Goal: Task Accomplishment & Management: Use online tool/utility

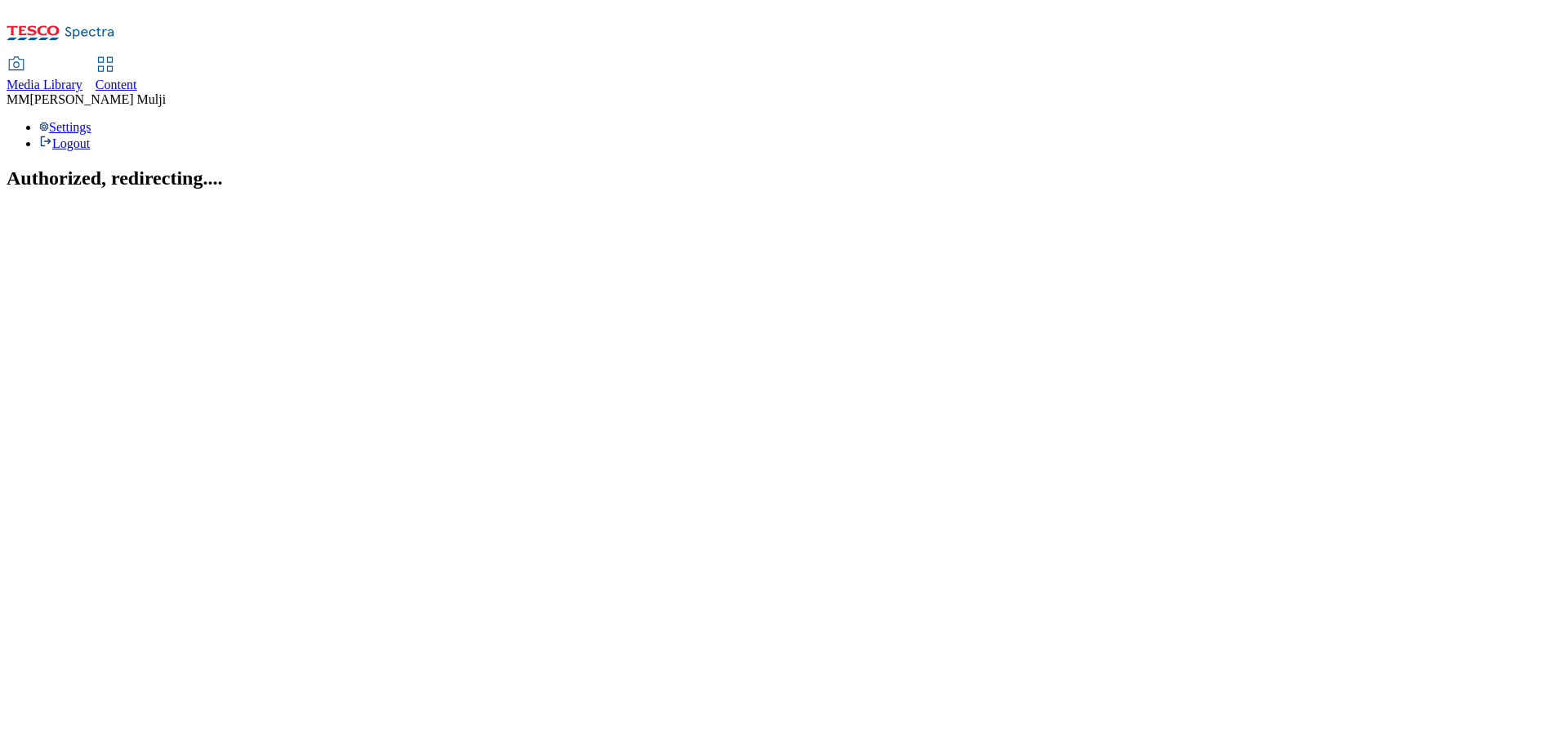
click at [137, 78] on span "Content" at bounding box center [117, 84] width 42 height 14
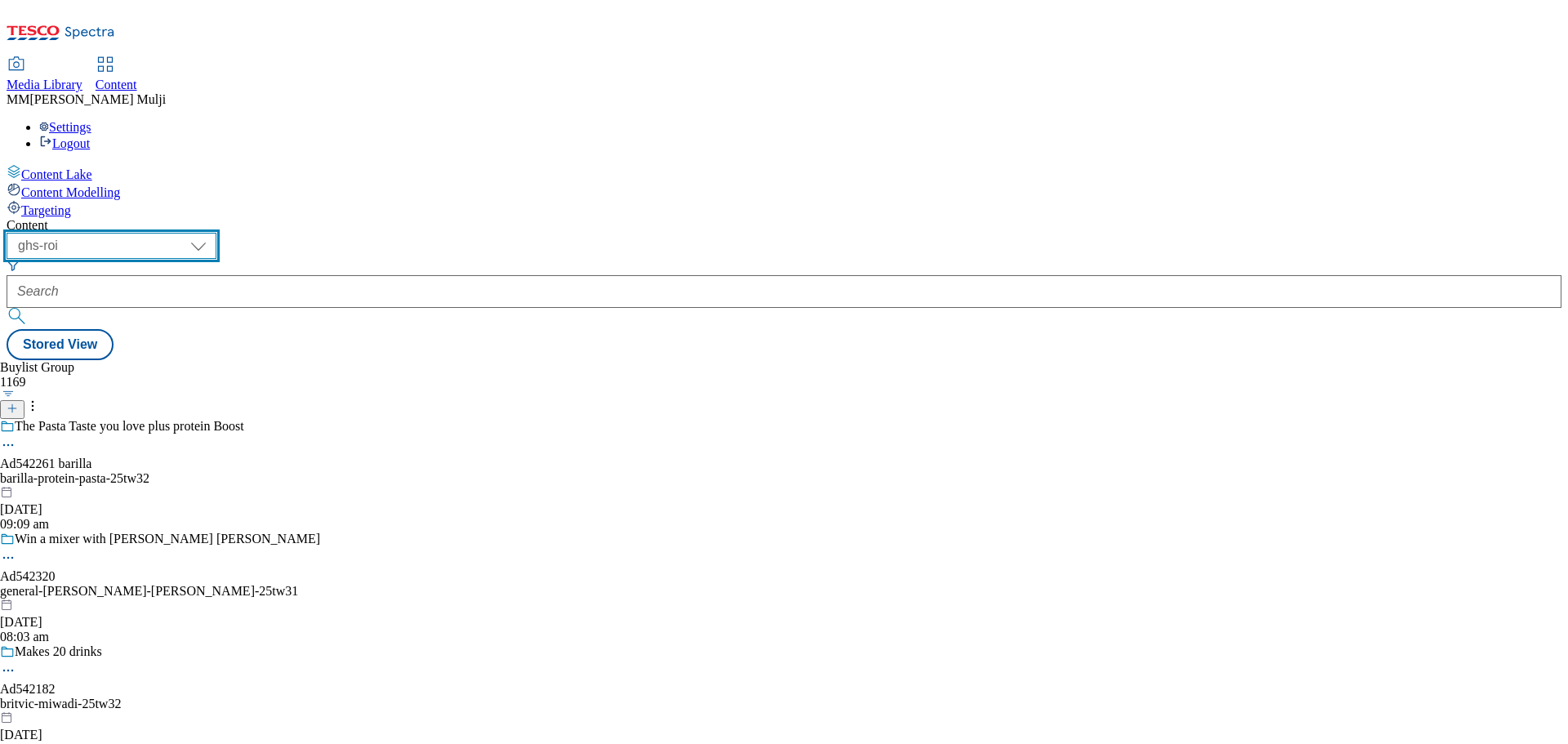
click at [216, 233] on select "ghs-roi ghs-[GEOGRAPHIC_DATA]" at bounding box center [112, 246] width 210 height 27
select select "ghs-[GEOGRAPHIC_DATA]"
click at [212, 233] on select "ghs-roi ghs-[GEOGRAPHIC_DATA]" at bounding box center [112, 246] width 210 height 27
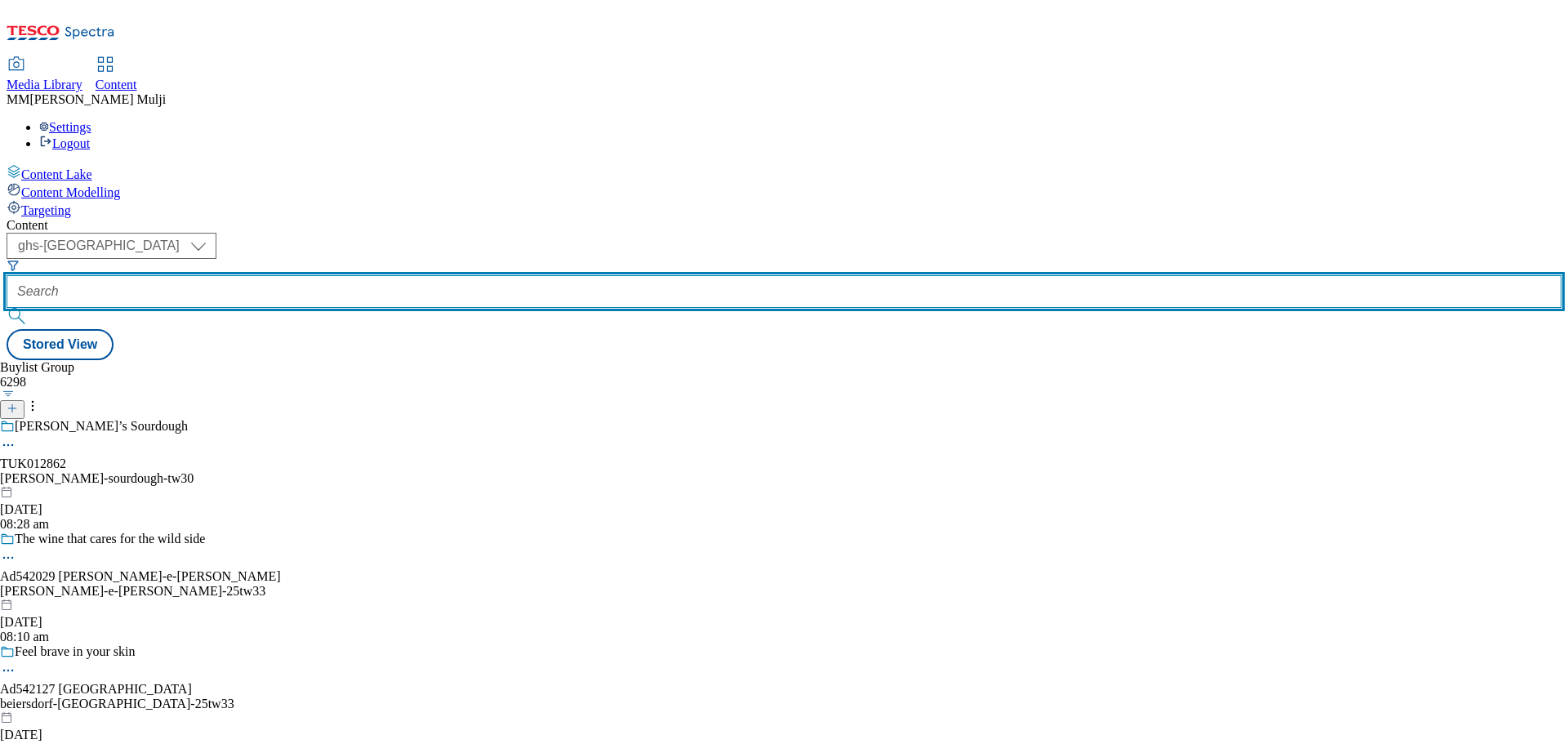
click at [423, 275] on input "text" at bounding box center [784, 291] width 1555 height 32
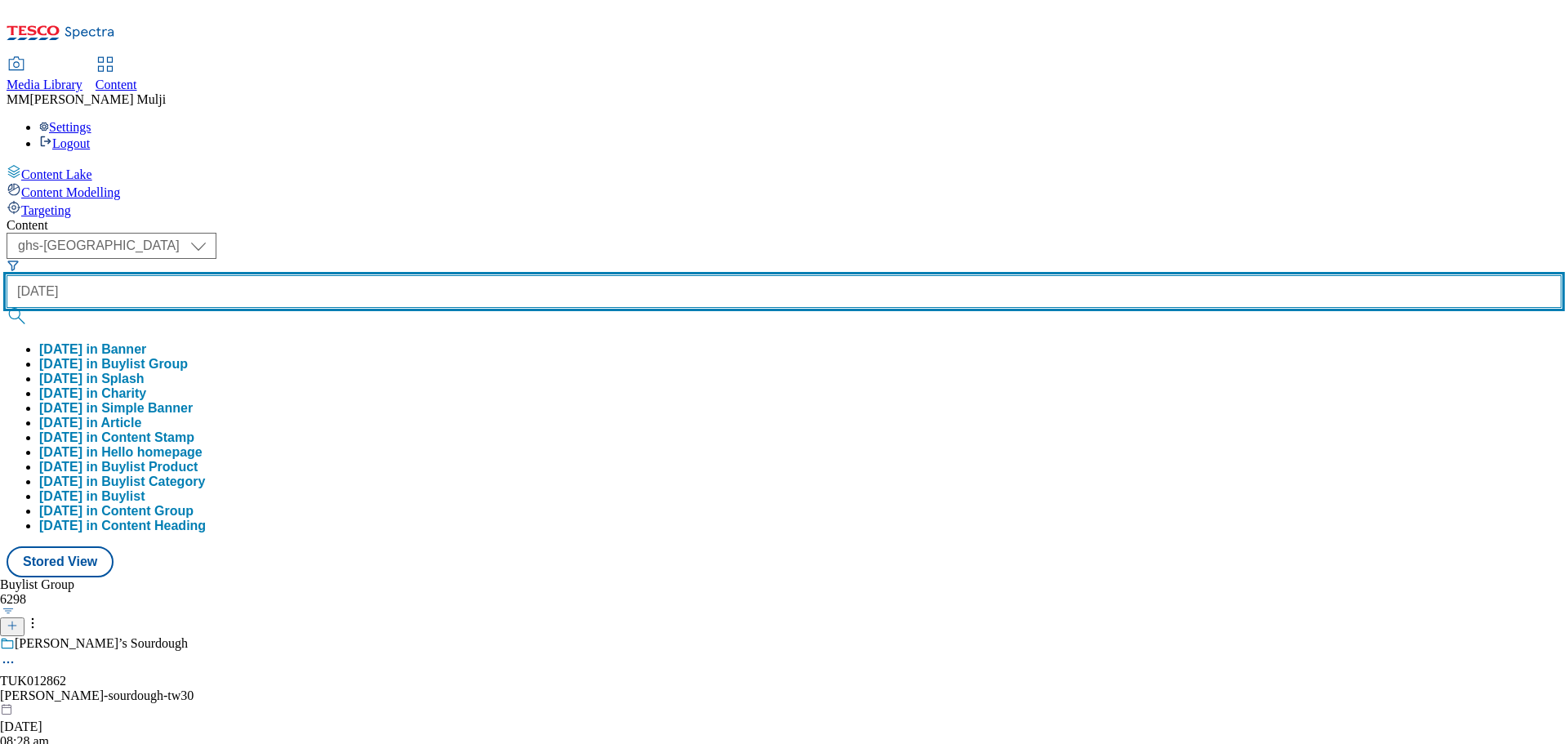
type input "[DATE]"
click at [7, 308] on button "submit" at bounding box center [18, 316] width 23 height 16
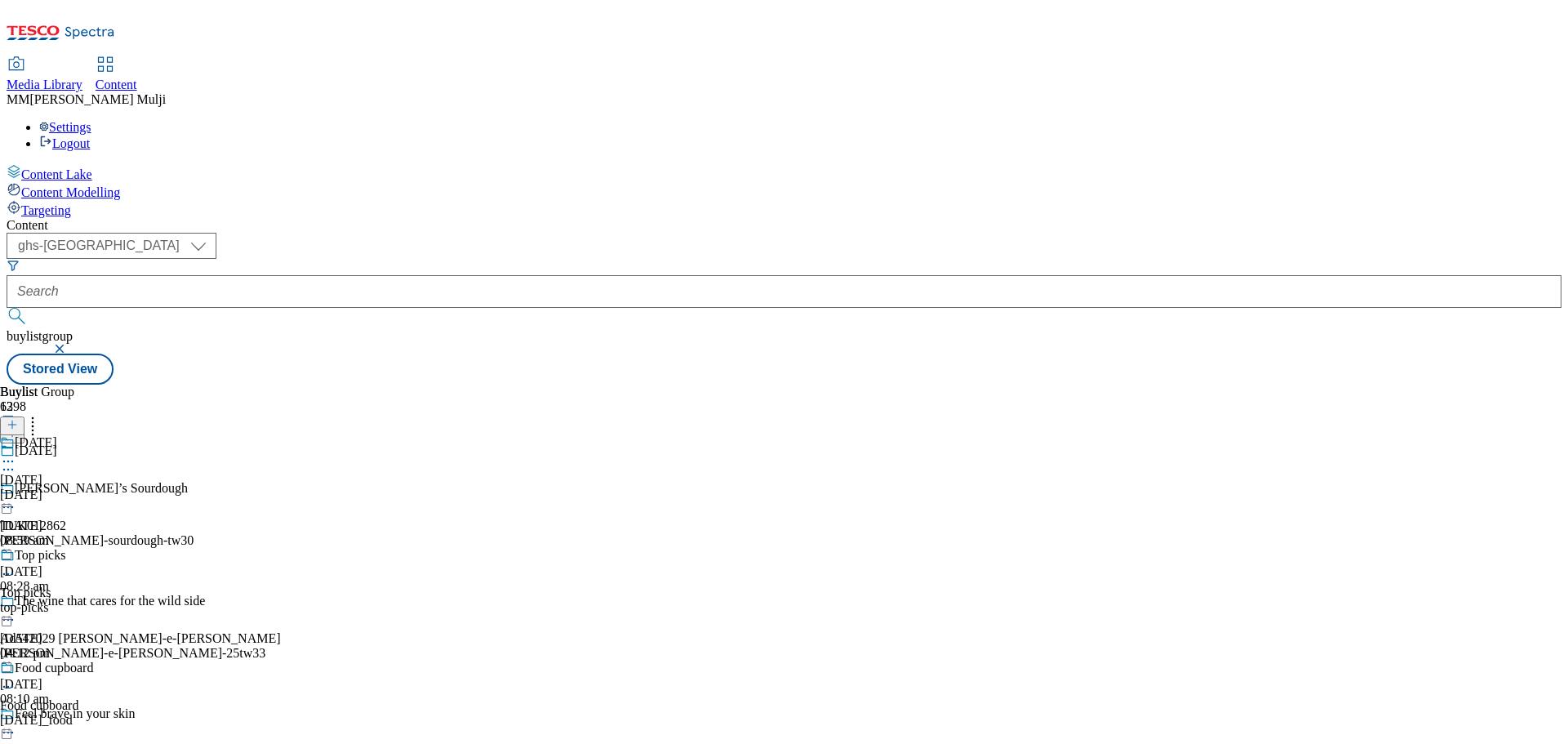
scroll to position [898, 0]
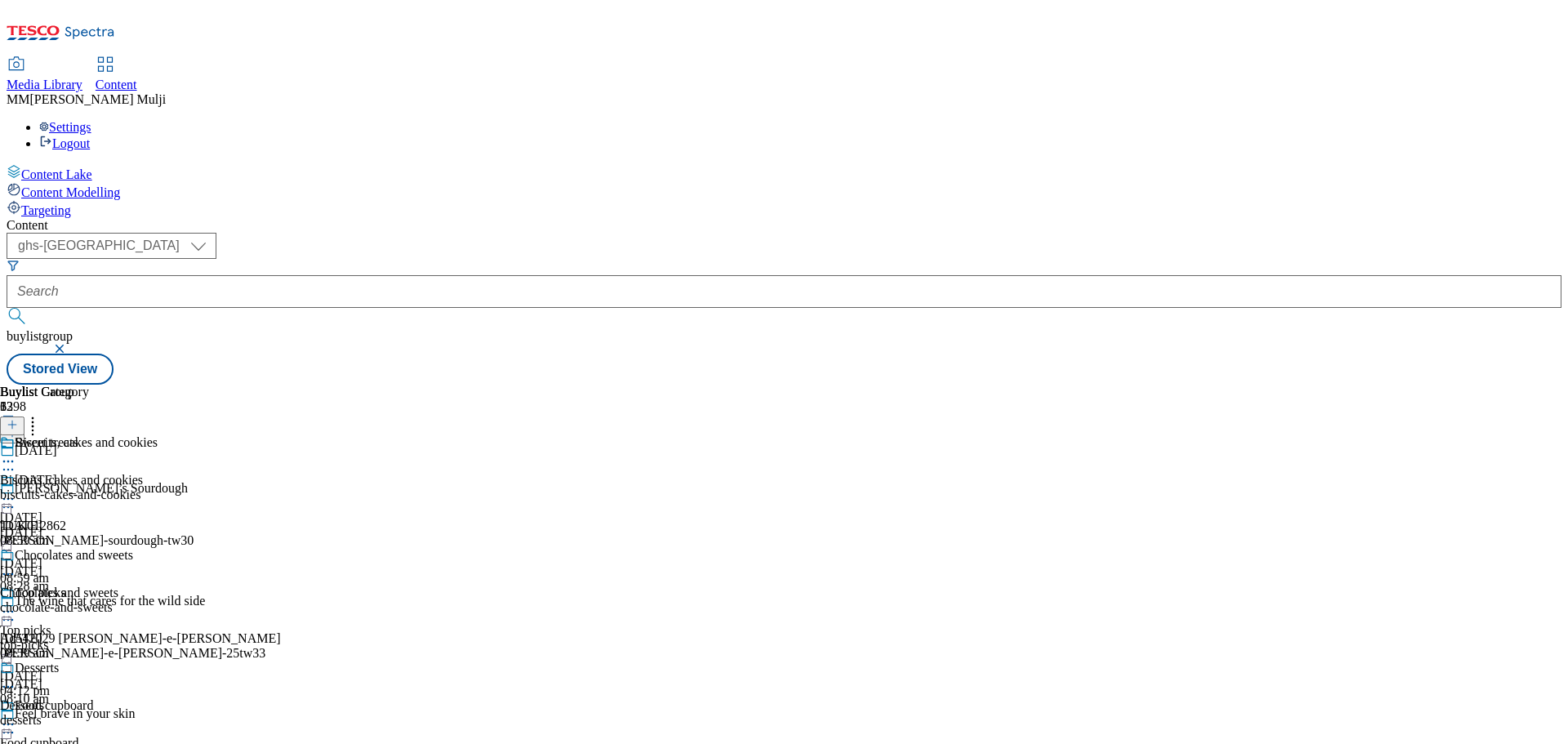
click at [157, 435] on div "Biscuits, cakes and cookies Biscuits, cakes and cookies biscuits-cakes-and-cook…" at bounding box center [79, 491] width 157 height 113
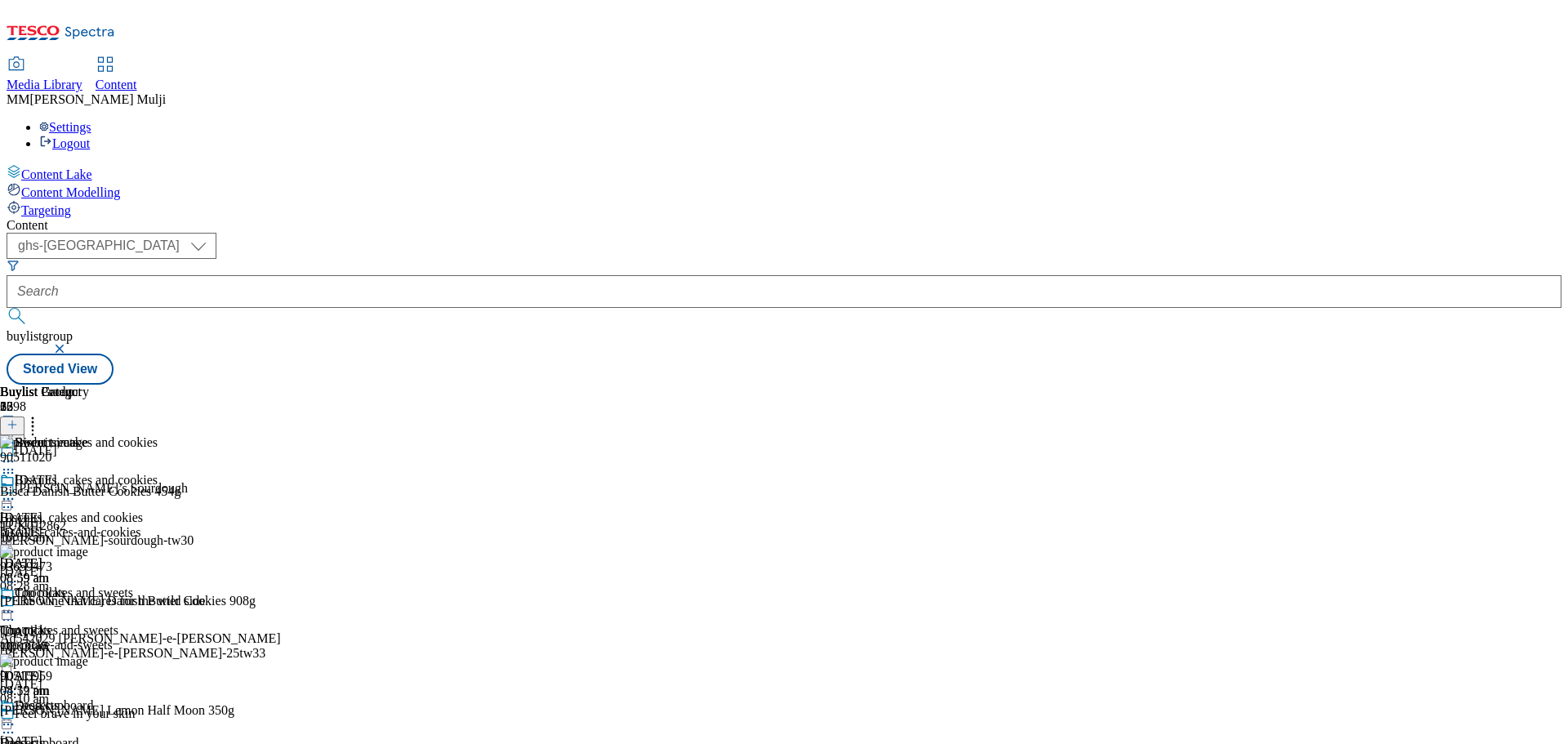
click at [16, 491] on icon at bounding box center [8, 499] width 16 height 16
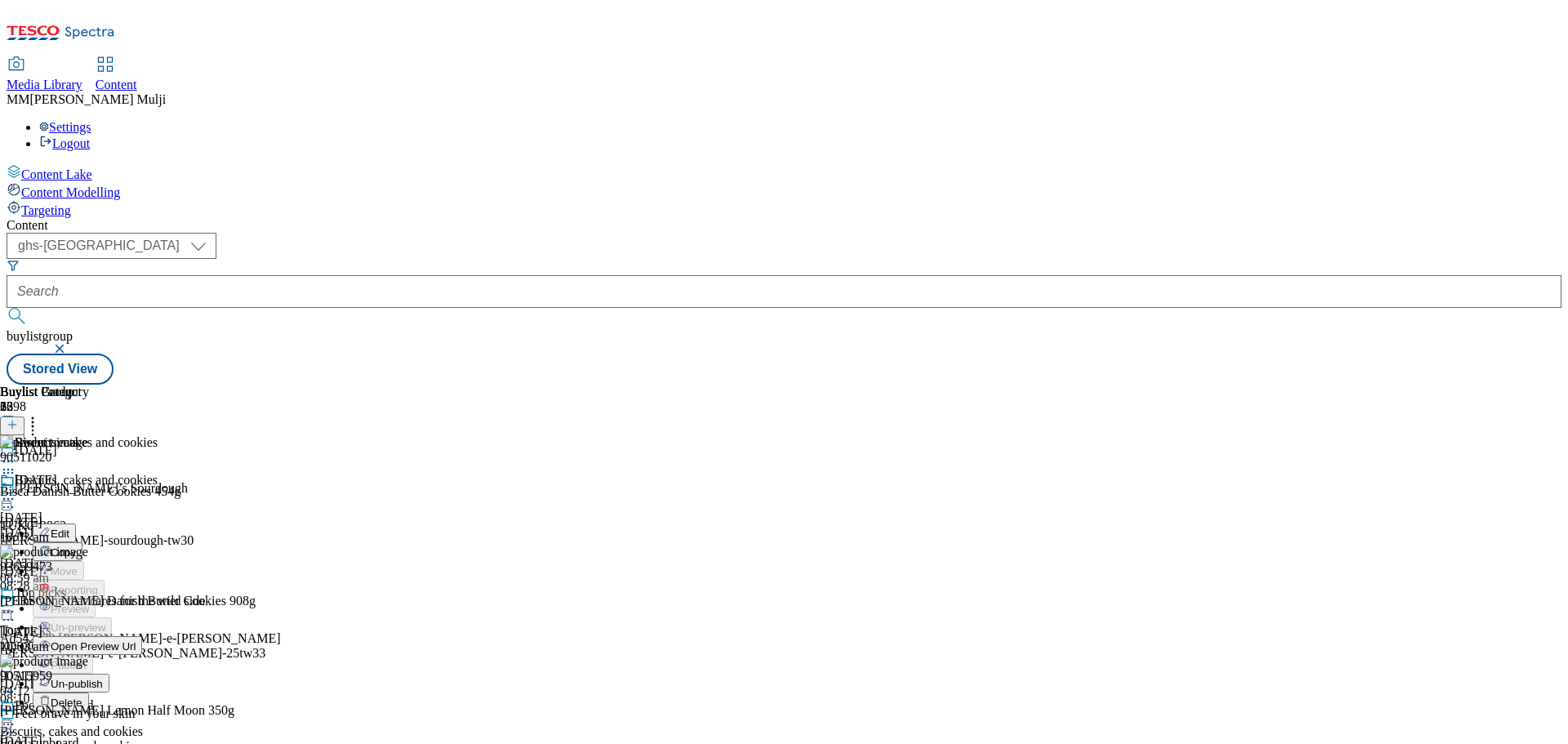
click at [103, 678] on span "Un-publish" at bounding box center [76, 683] width 52 height 12
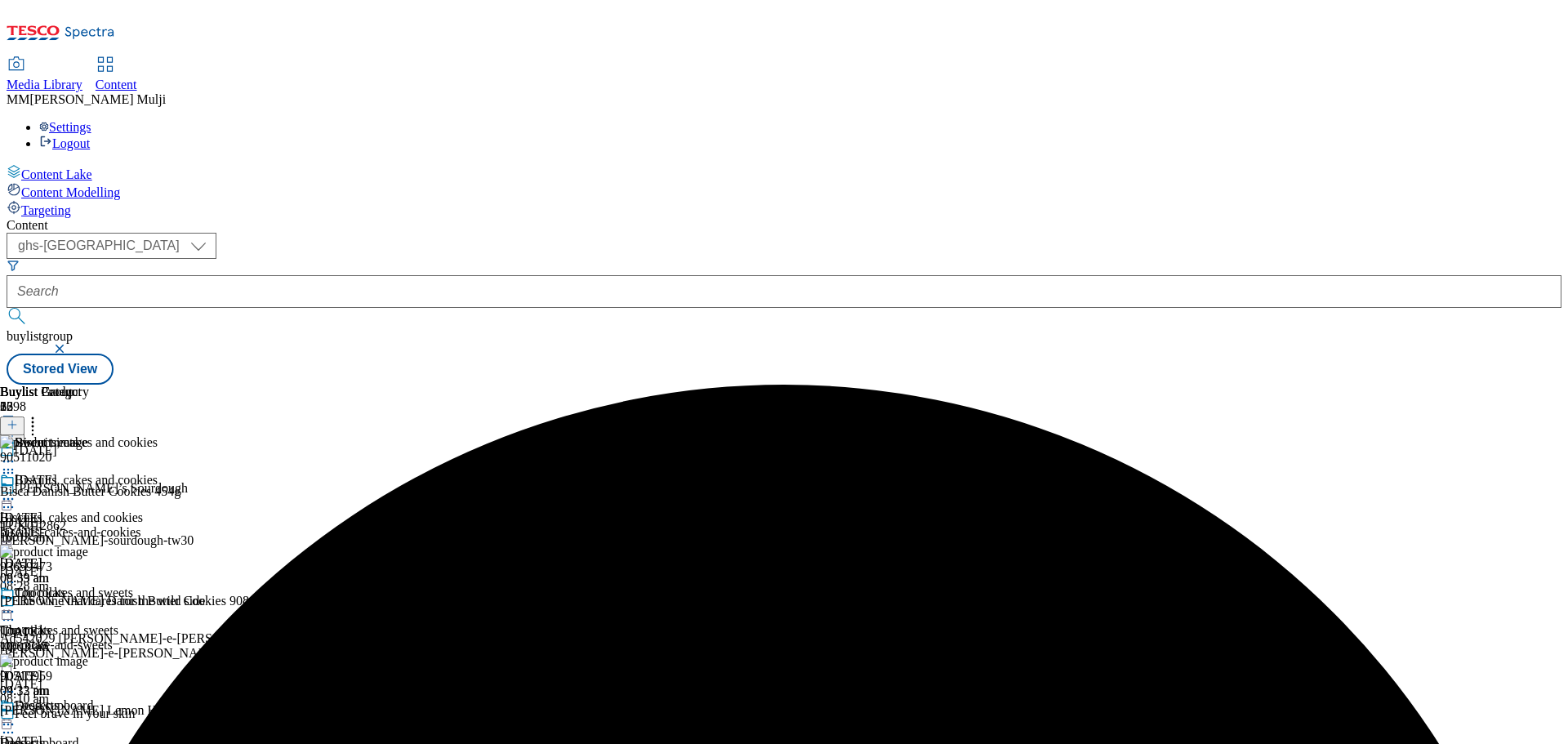
click at [16, 491] on icon at bounding box center [8, 499] width 16 height 16
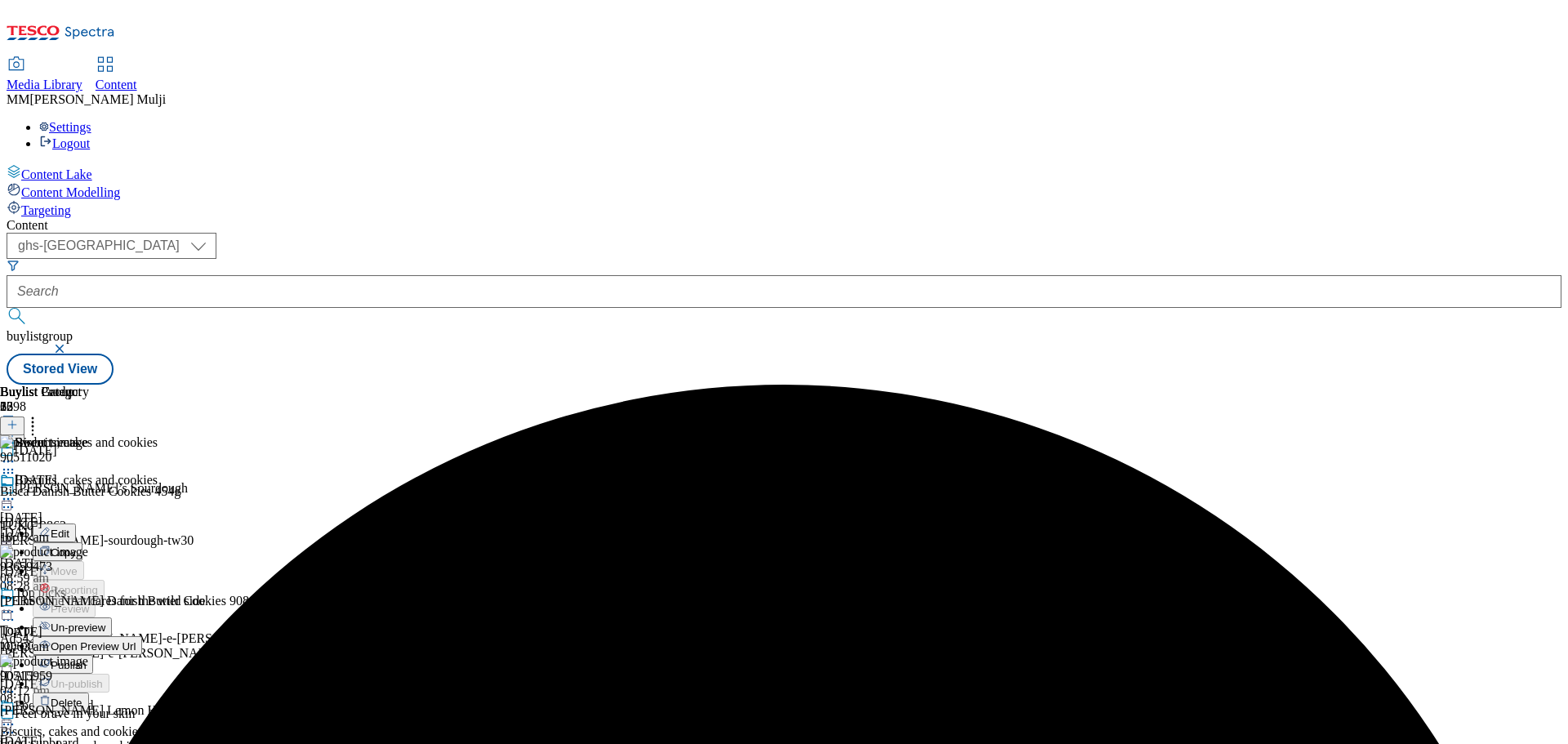
click at [105, 622] on span "Un-preview" at bounding box center [78, 627] width 55 height 12
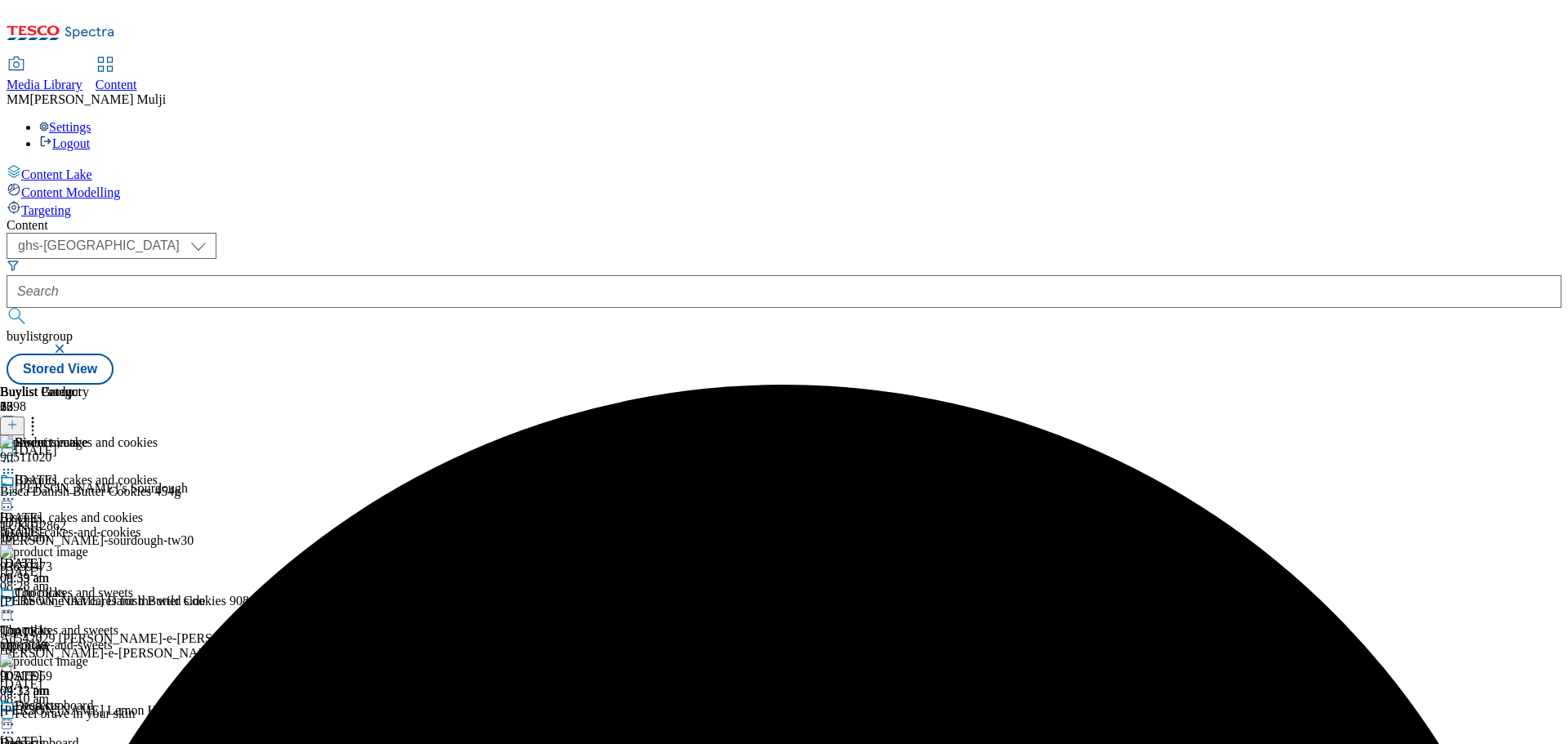
click at [34, 422] on circle at bounding box center [33, 423] width 3 height 3
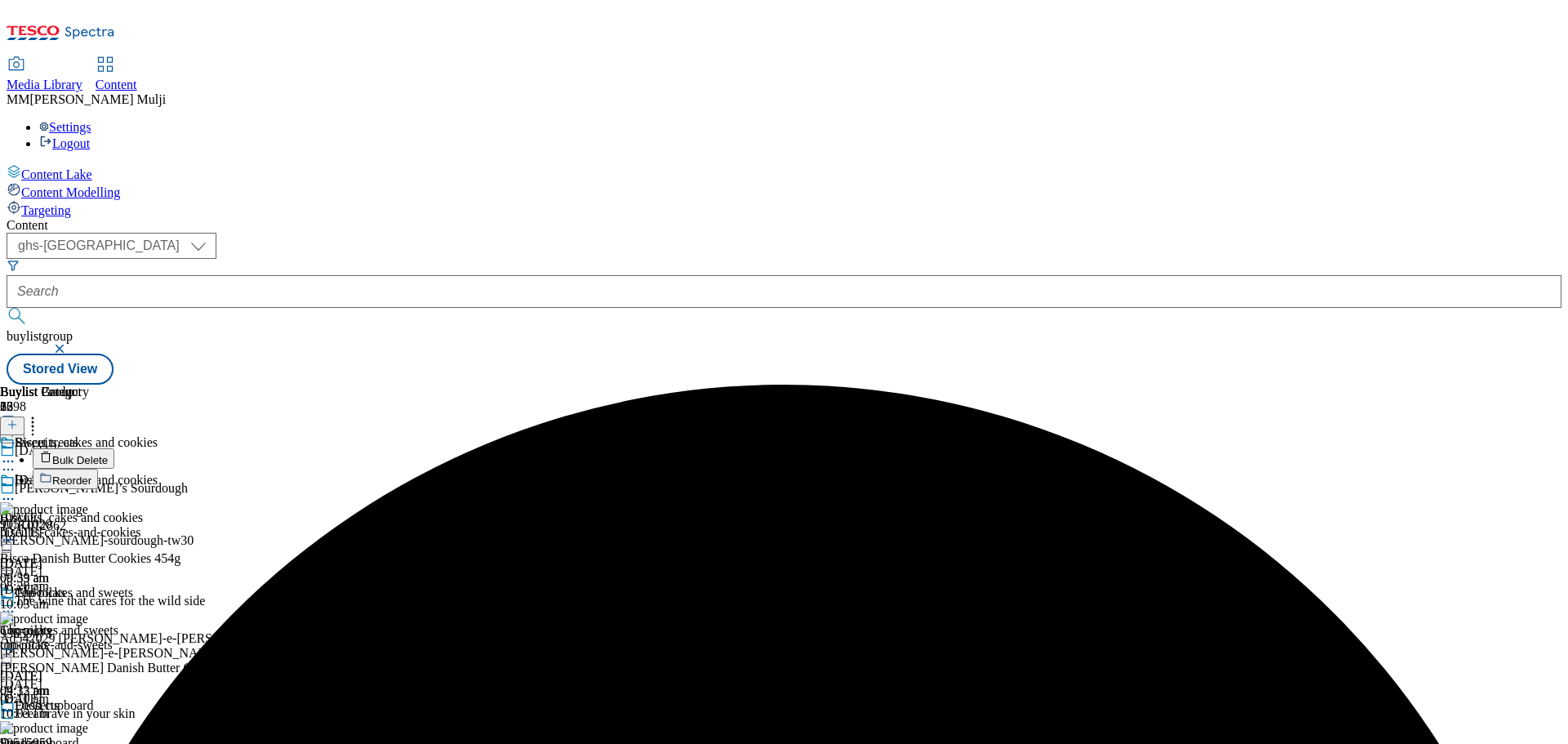
click at [115, 448] on button "Bulk Delete" at bounding box center [73, 459] width 81 height 21
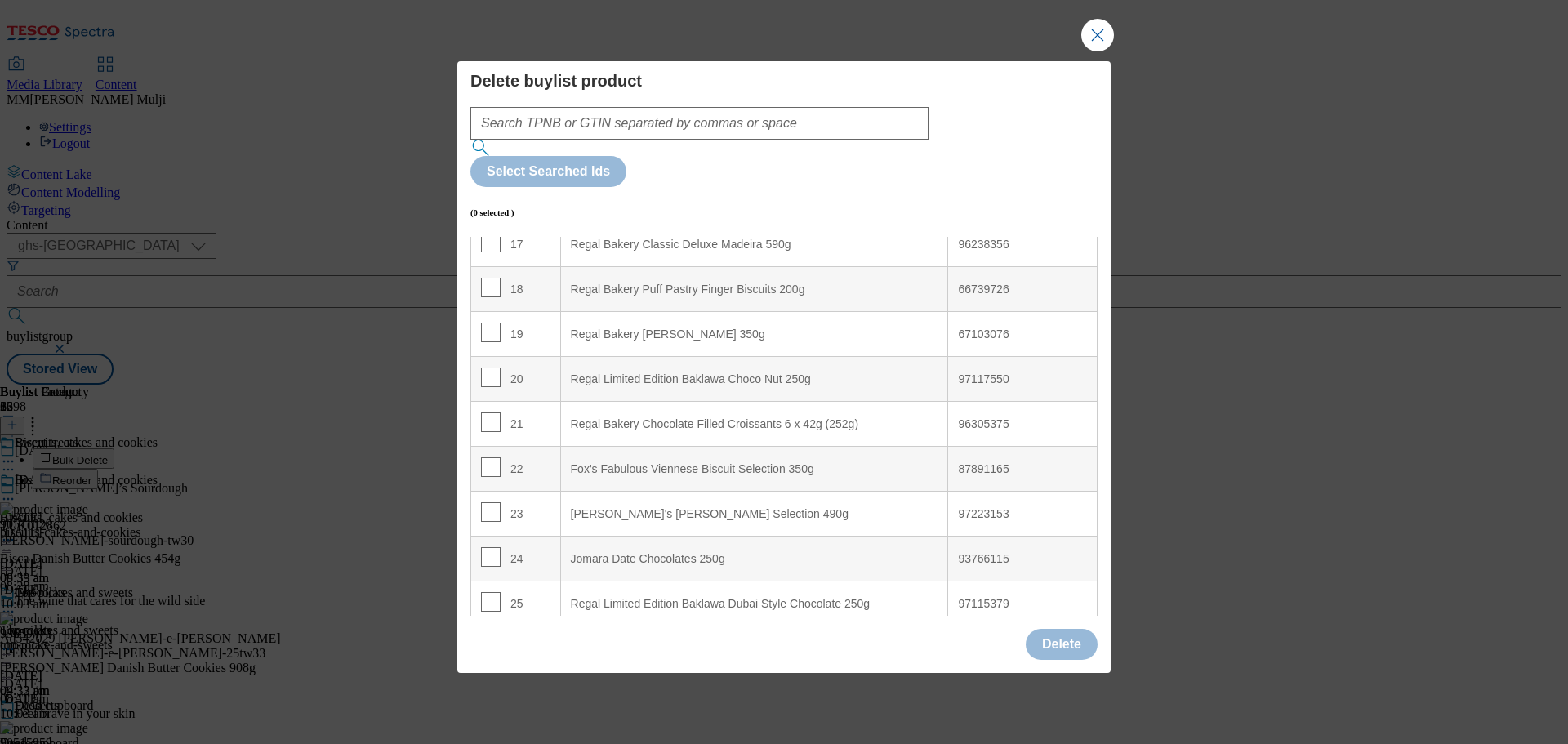
scroll to position [835, 0]
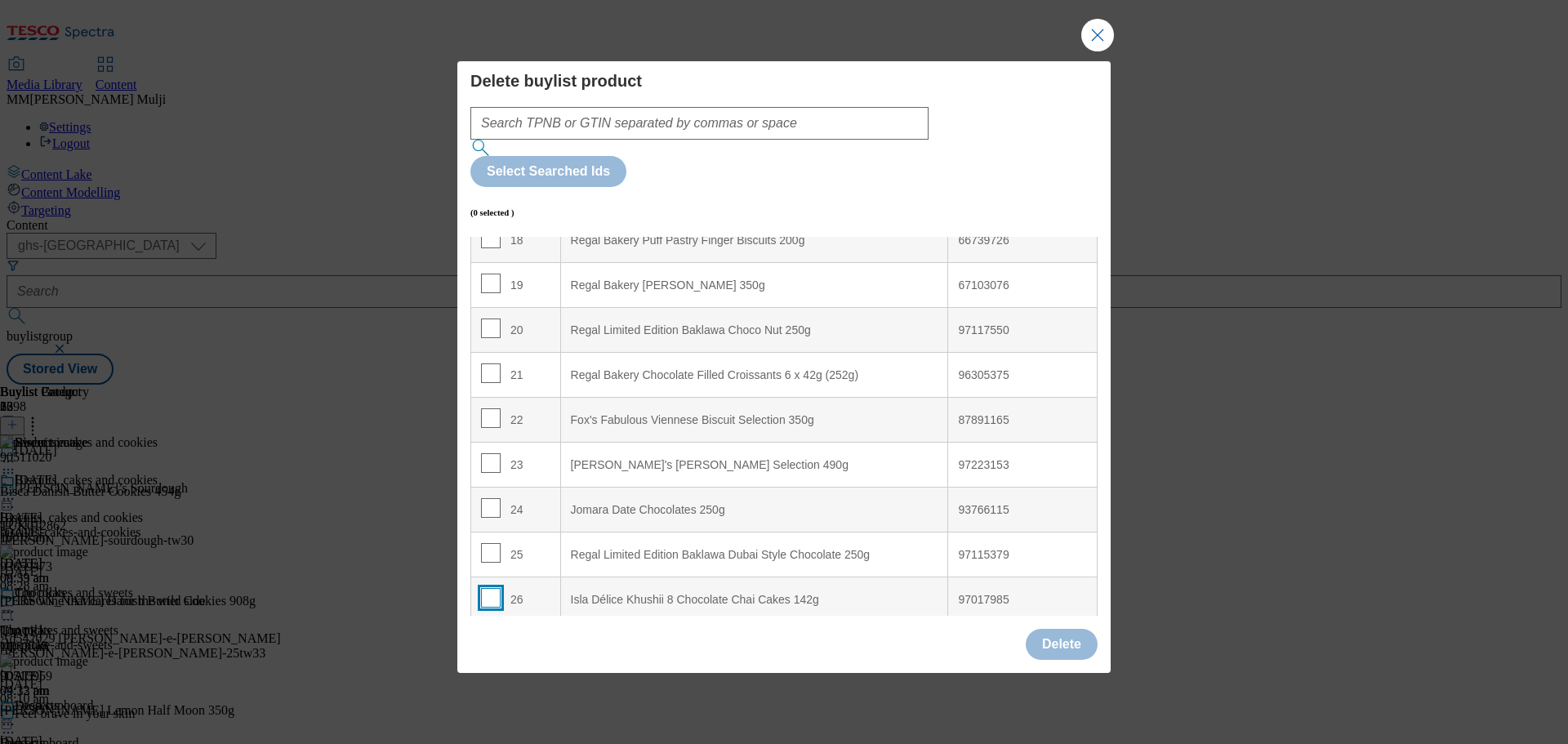
click at [487, 589] on input "Modal" at bounding box center [491, 598] width 20 height 20
checkbox input "true"
click at [1049, 629] on button "Delete" at bounding box center [1062, 644] width 72 height 31
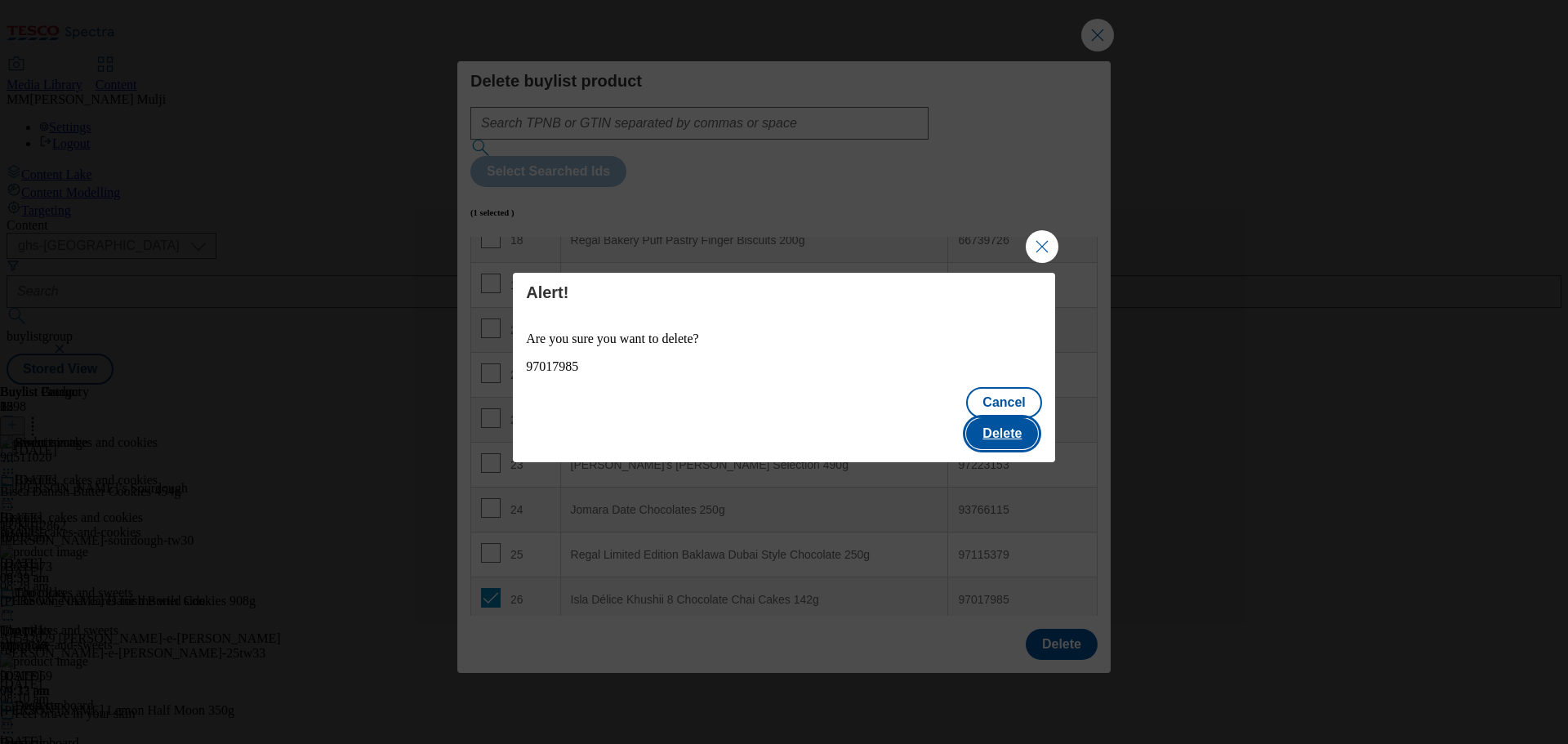
click at [994, 423] on button "Delete" at bounding box center [1002, 433] width 72 height 31
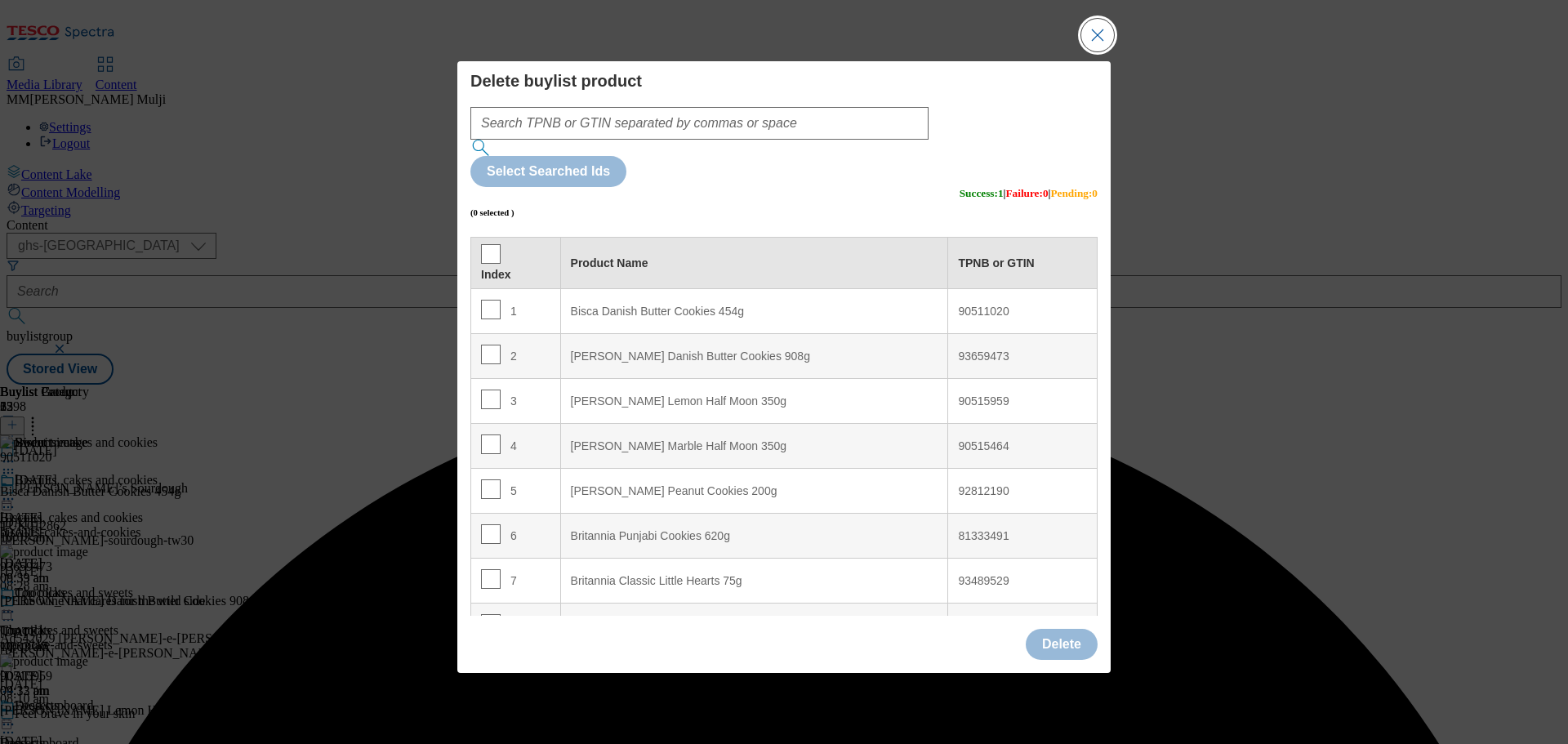
click at [1092, 51] on button "Close Modal" at bounding box center [1097, 35] width 32 height 32
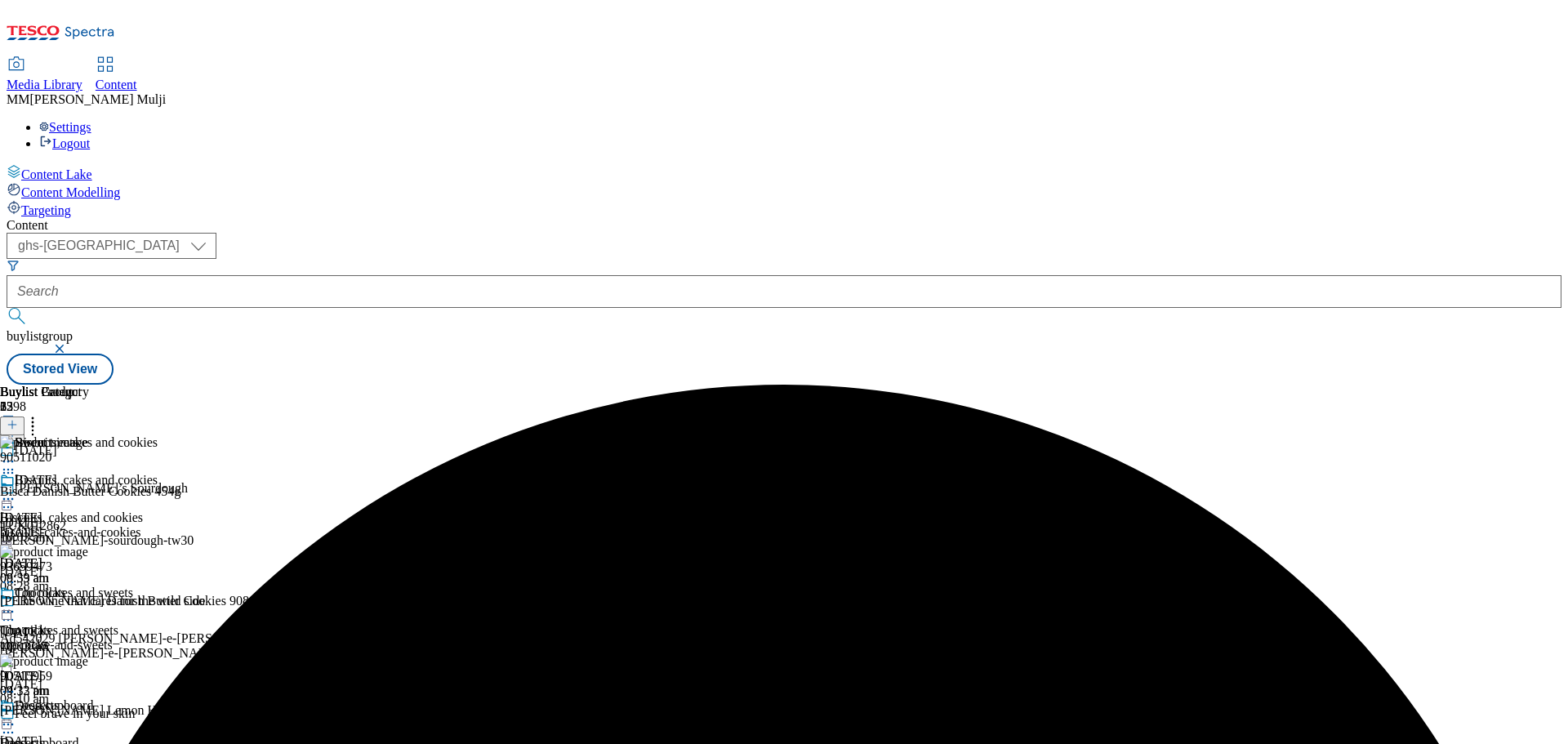
click at [16, 491] on icon at bounding box center [8, 499] width 16 height 16
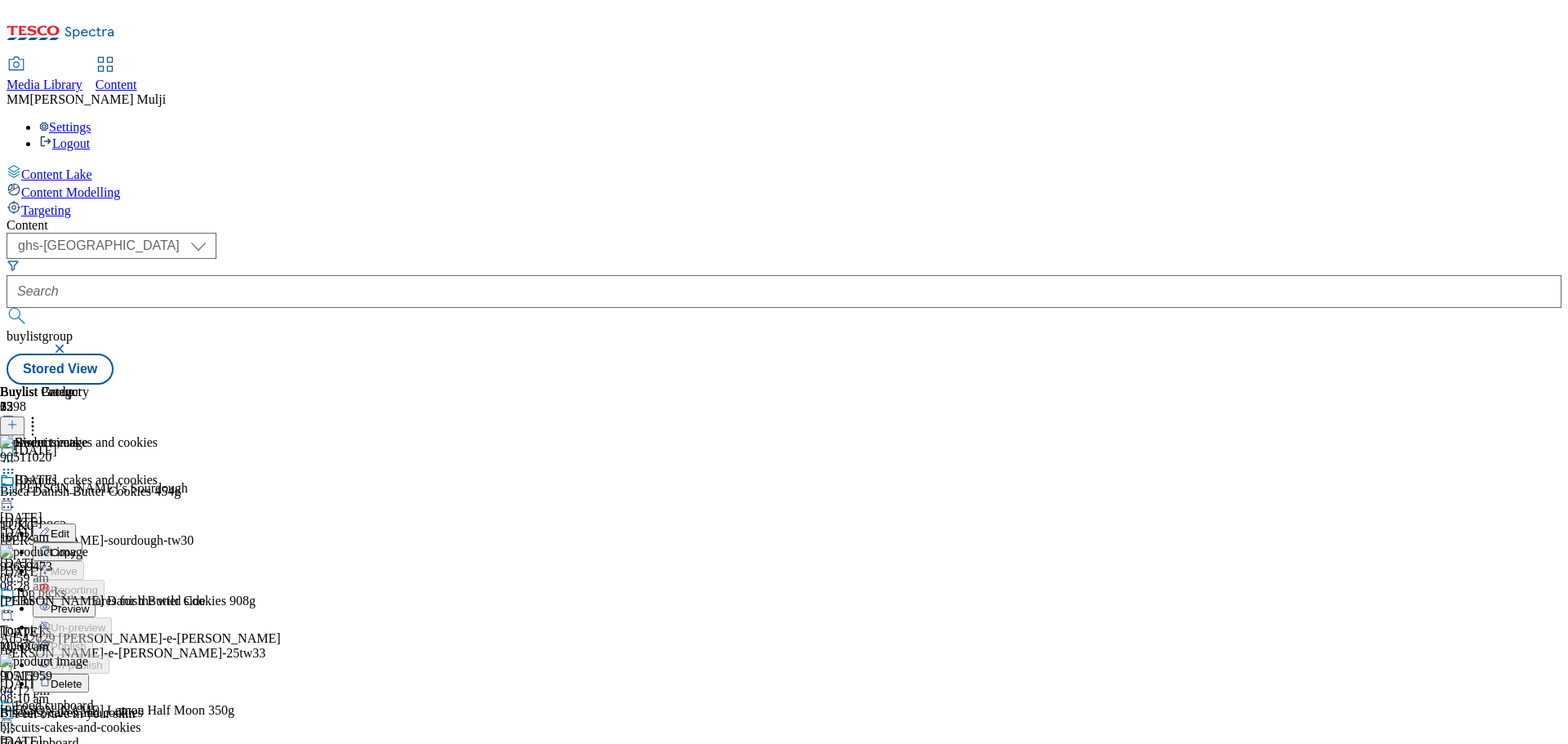
click at [89, 603] on span "Preview" at bounding box center [69, 608] width 39 height 12
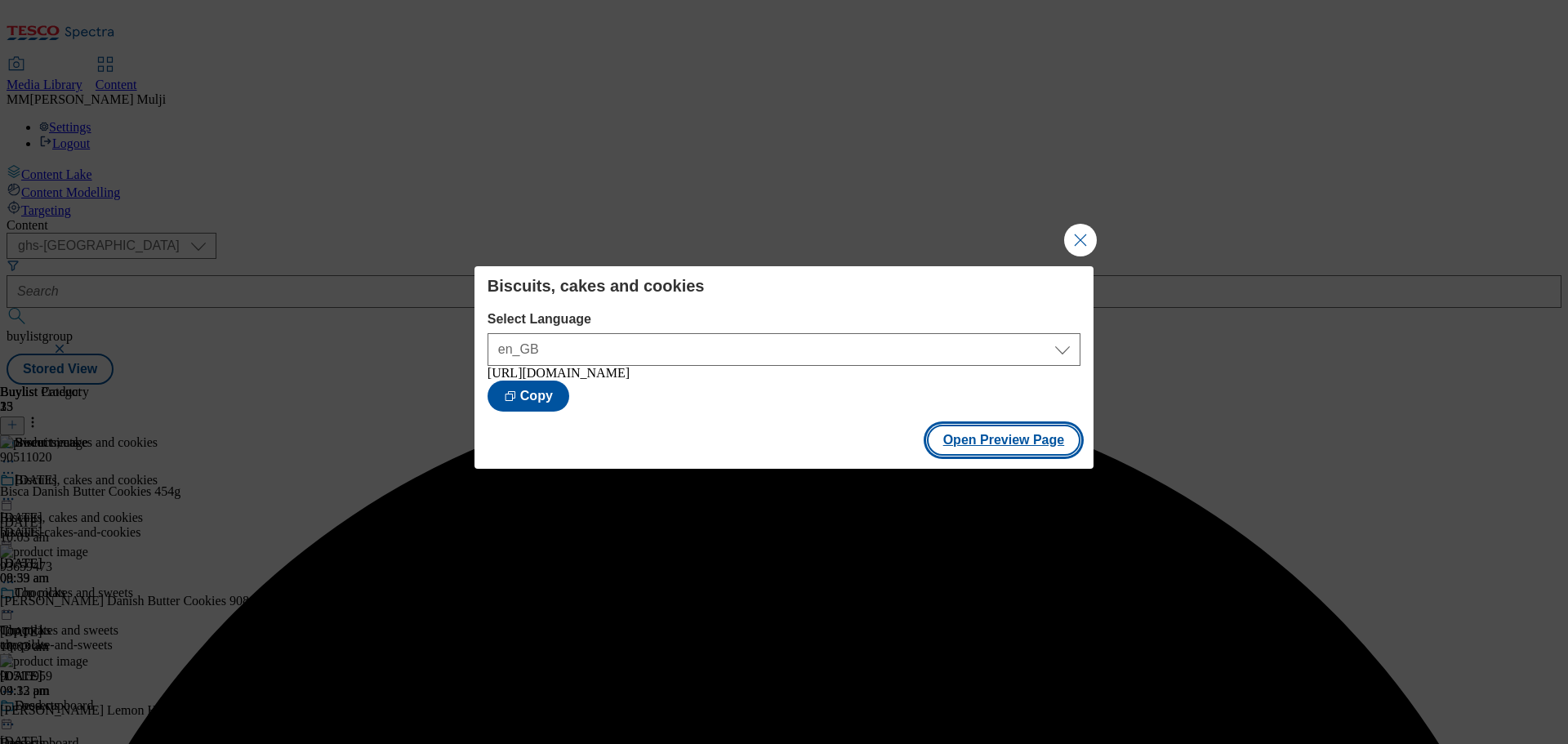
click at [965, 441] on button "Open Preview Page" at bounding box center [1003, 440] width 154 height 31
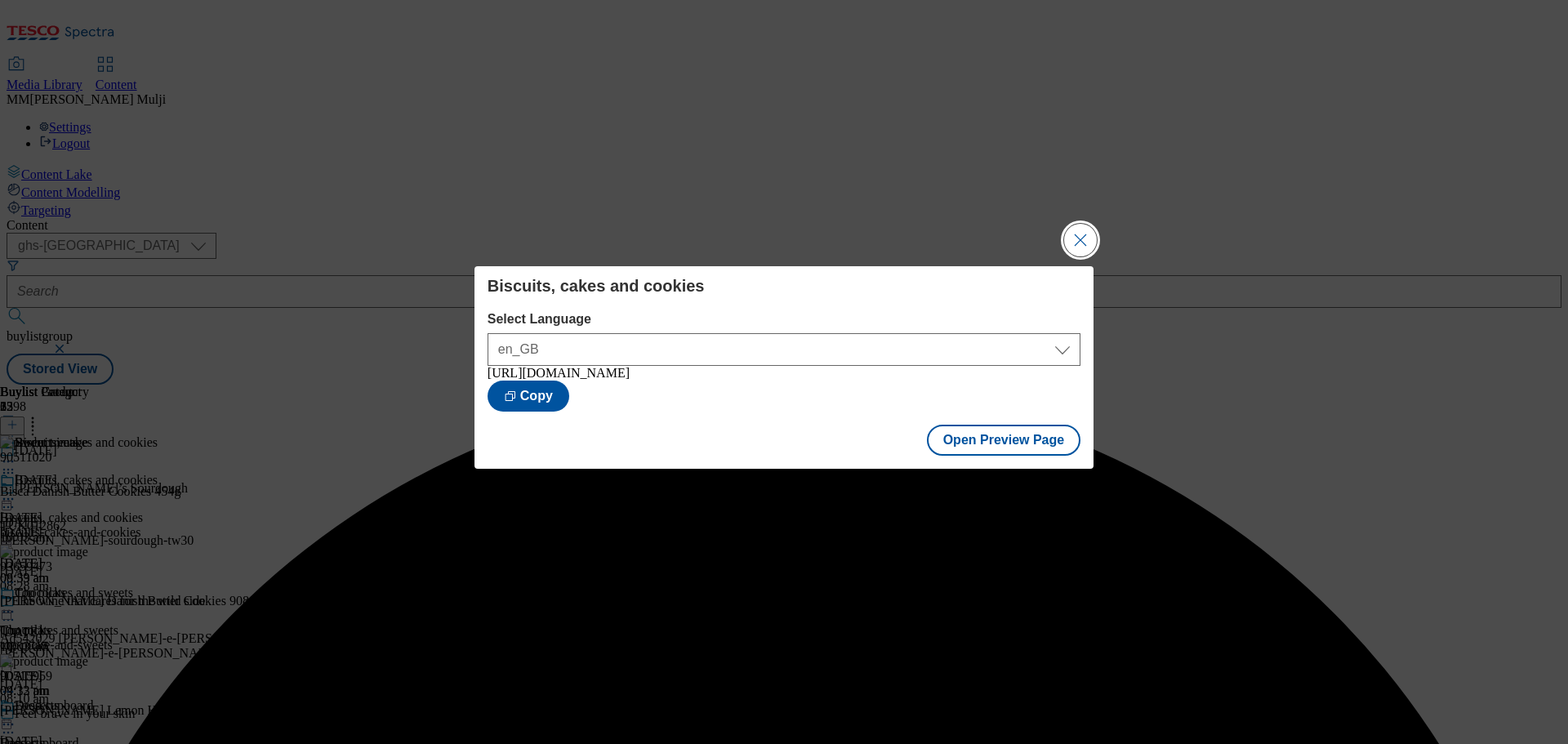
click at [1072, 224] on button "Close Modal" at bounding box center [1080, 240] width 32 height 32
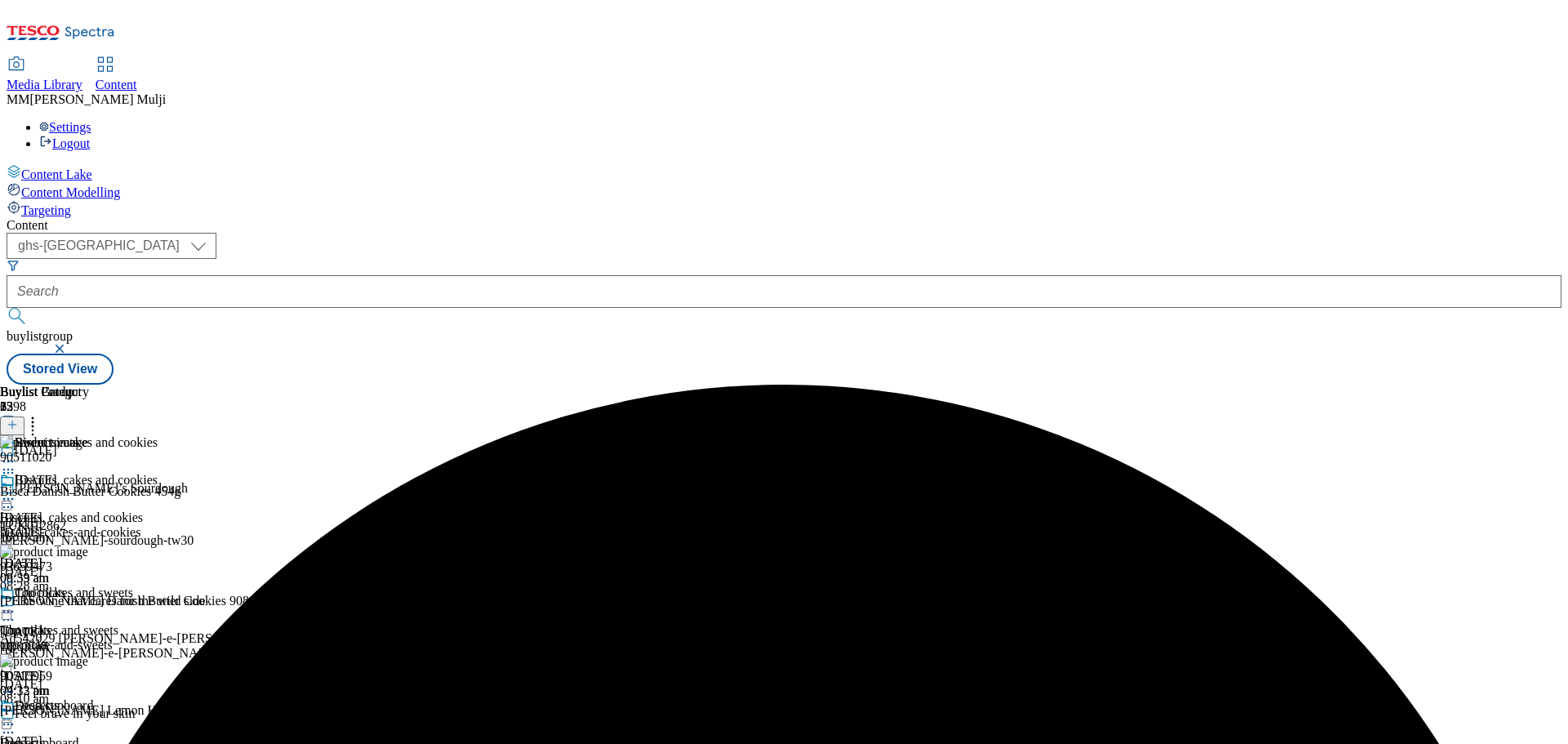
click at [16, 491] on icon at bounding box center [8, 499] width 16 height 16
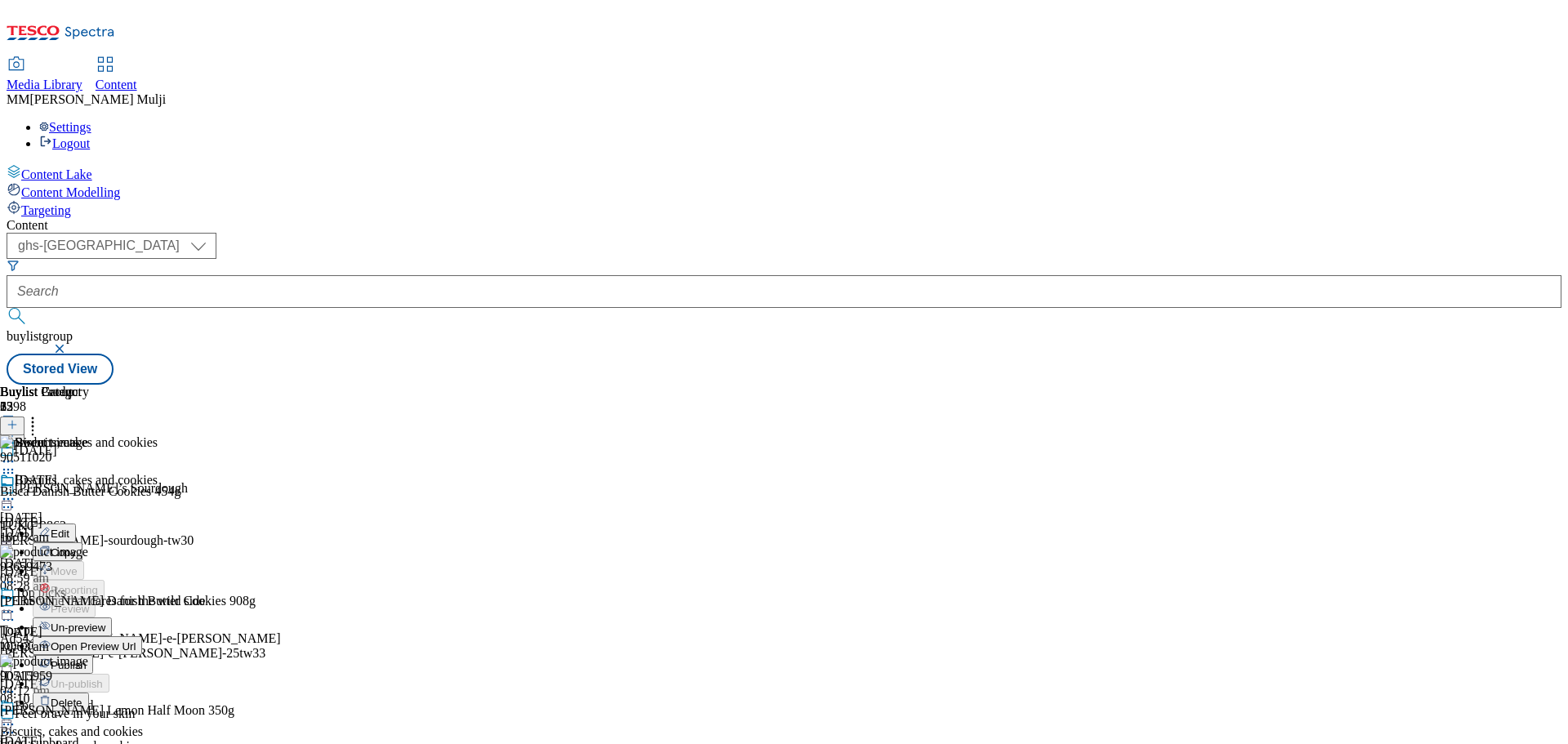
click at [86, 660] on span "Publish" at bounding box center [68, 665] width 36 height 12
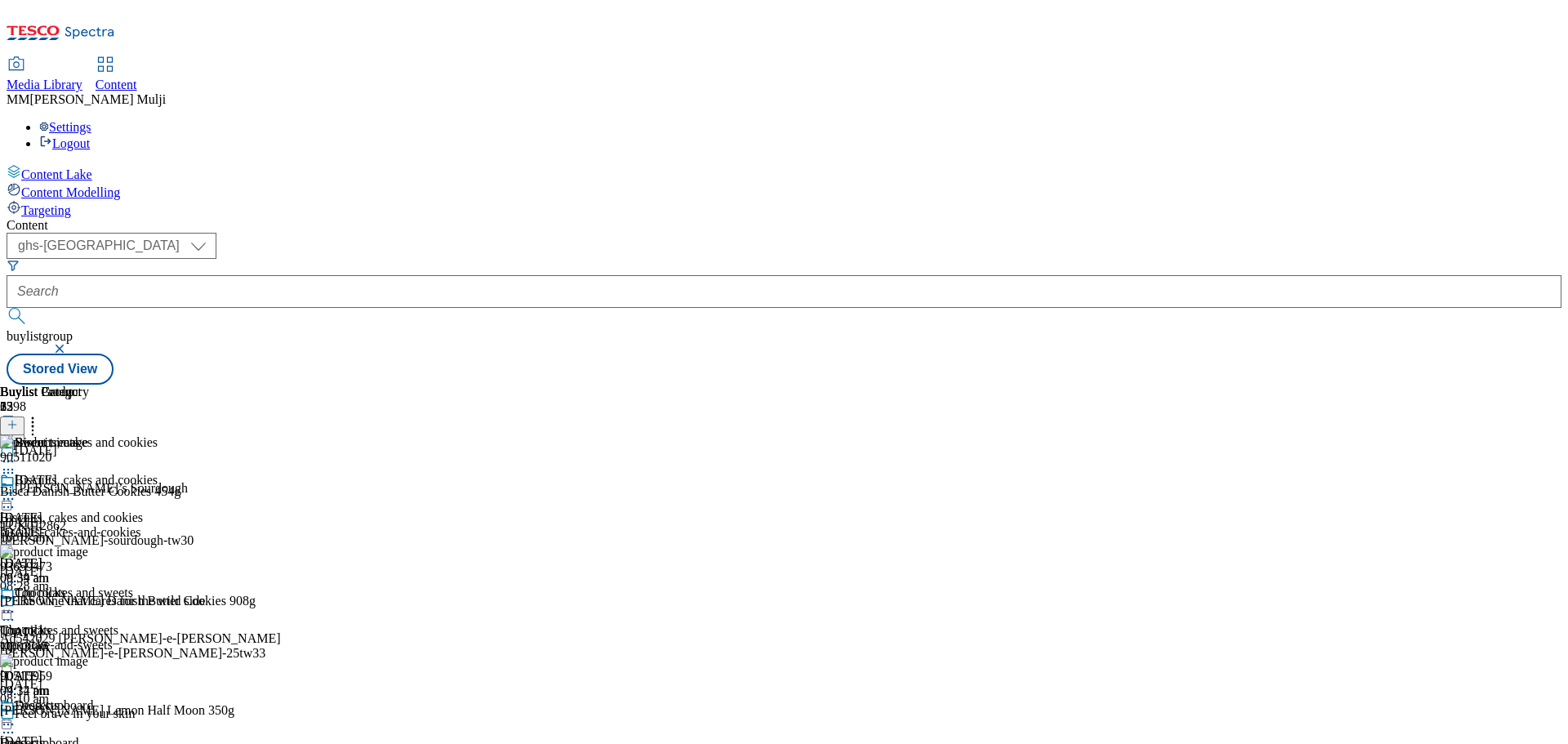
scroll to position [1062, 0]
click at [9, 499] on circle at bounding box center [9, 499] width 3 height 3
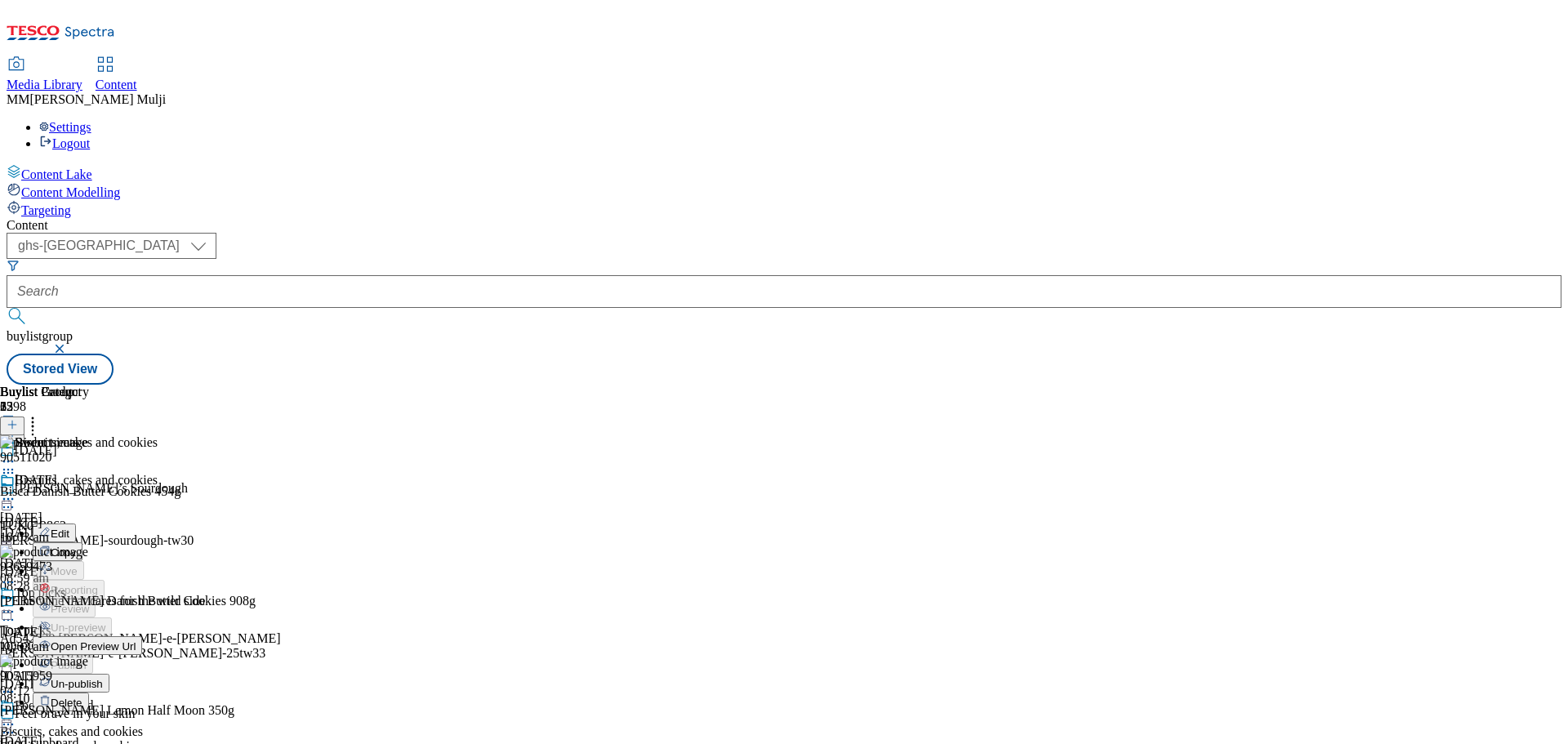
click at [1432, 385] on div "Buylist Group 6298 Diwali Jason’s Sourdough TUK012862 jasons-sourdough-tw30 19 …" at bounding box center [784, 385] width 1555 height 0
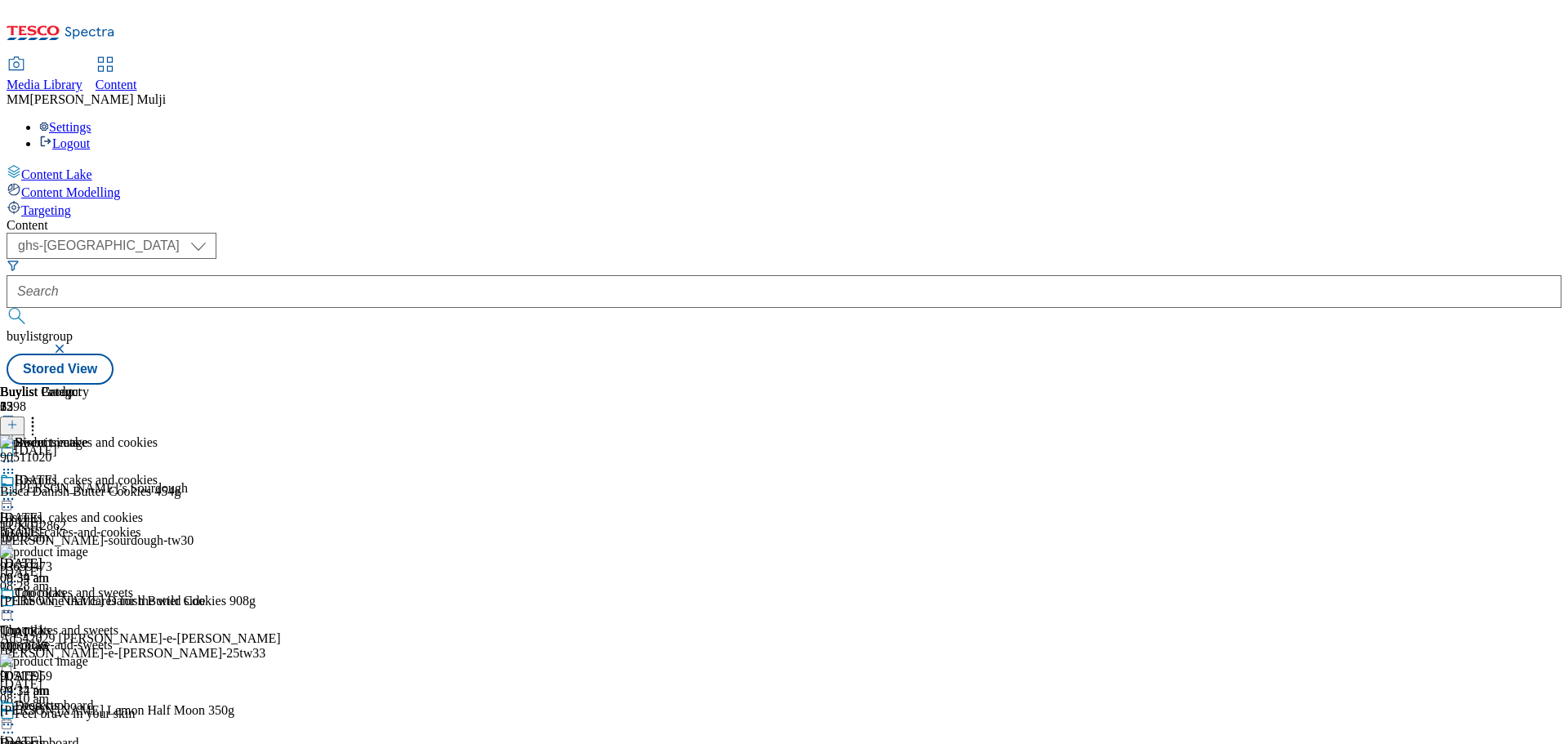
click at [157, 638] on div "chocolate-and-sweets" at bounding box center [79, 645] width 157 height 15
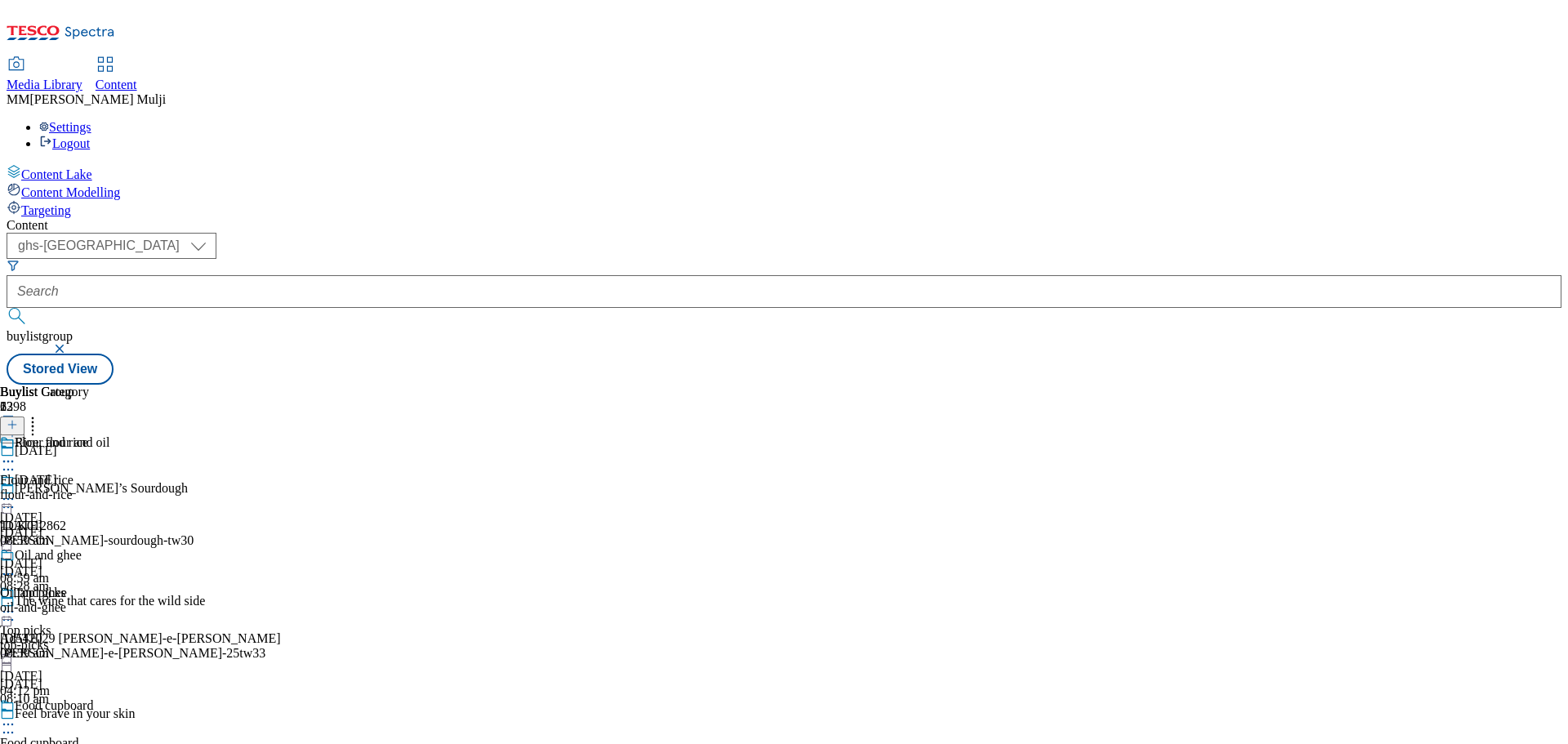
click at [89, 488] on div "flour-and-rice" at bounding box center [45, 496] width 89 height 15
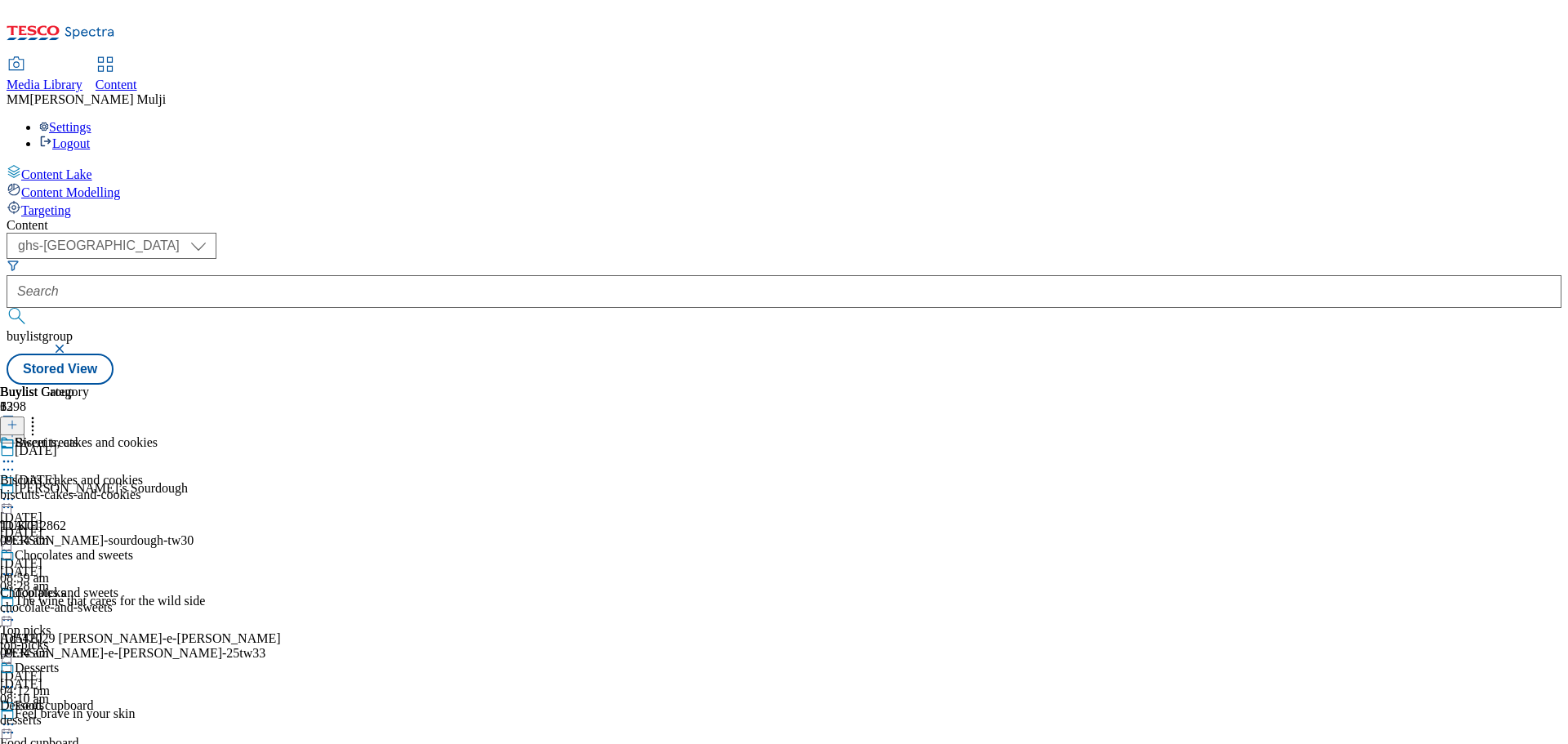
click at [157, 488] on div "biscuits-cakes-and-cookies" at bounding box center [79, 496] width 157 height 15
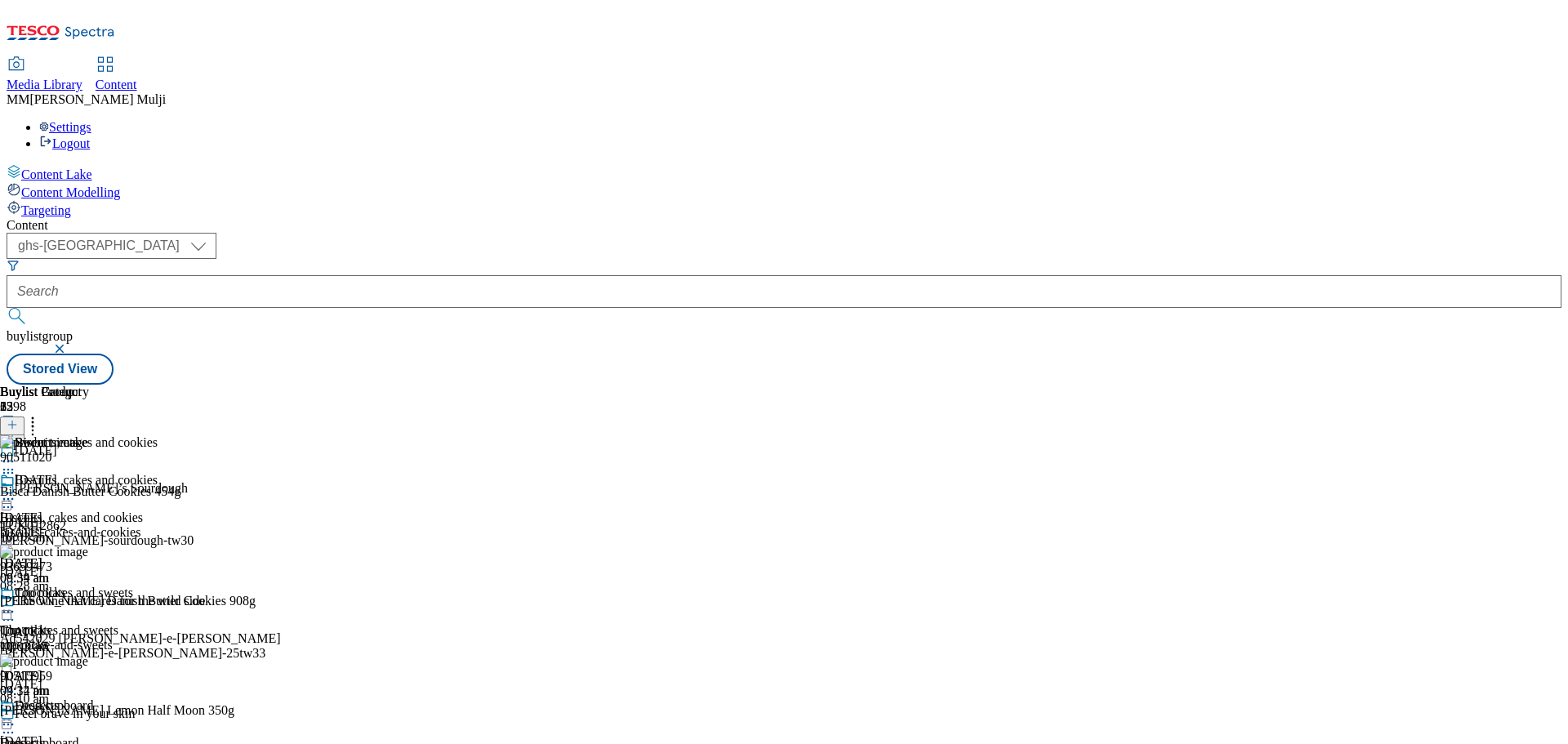
scroll to position [408, 0]
click at [157, 525] on div "biscuits-cakes-and-cookies" at bounding box center [79, 533] width 157 height 15
